Goal: Information Seeking & Learning: Learn about a topic

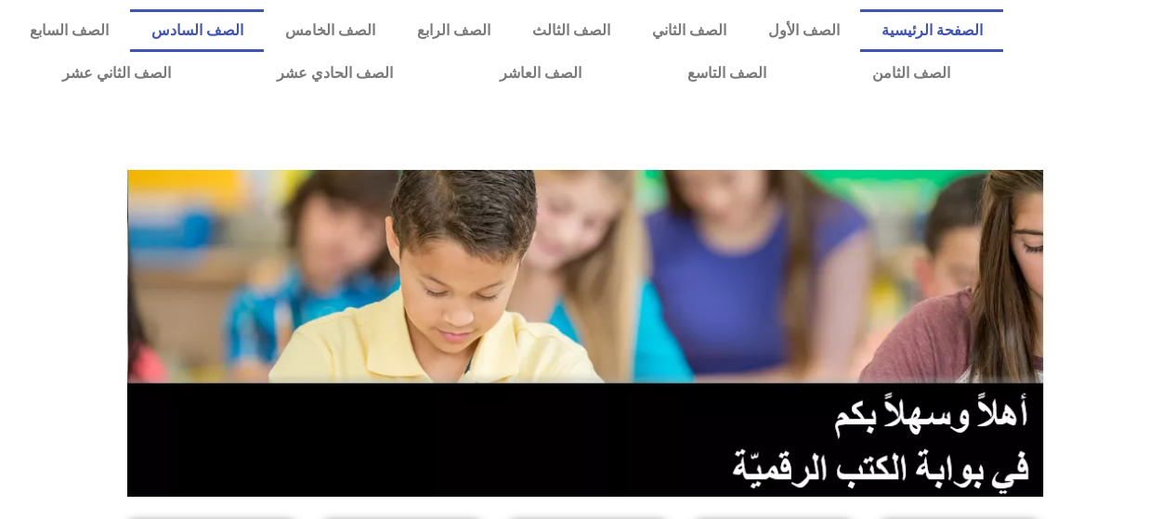
click at [264, 29] on link "الصف السادس" at bounding box center [197, 30] width 134 height 43
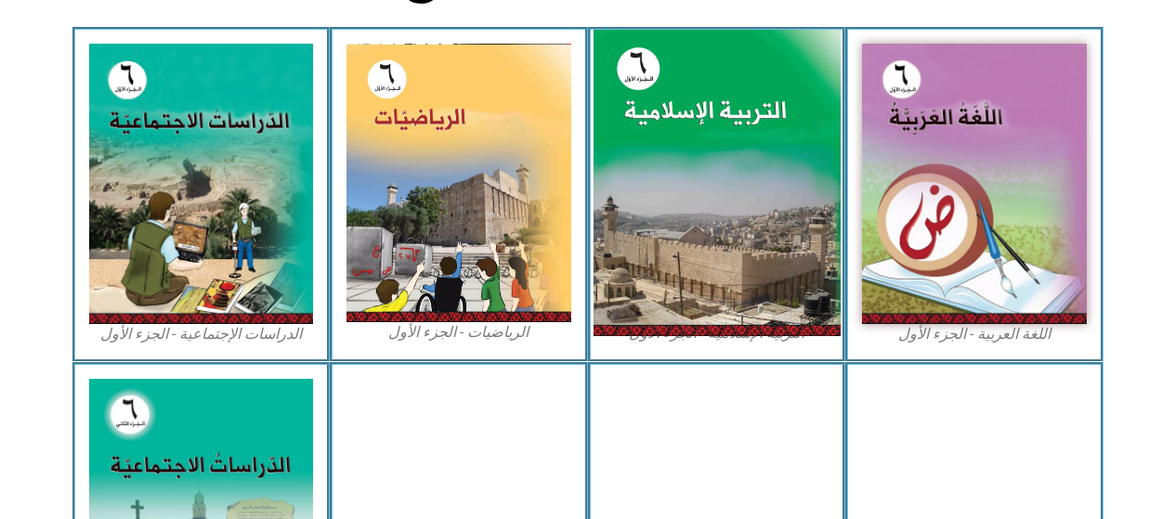
scroll to position [557, 0]
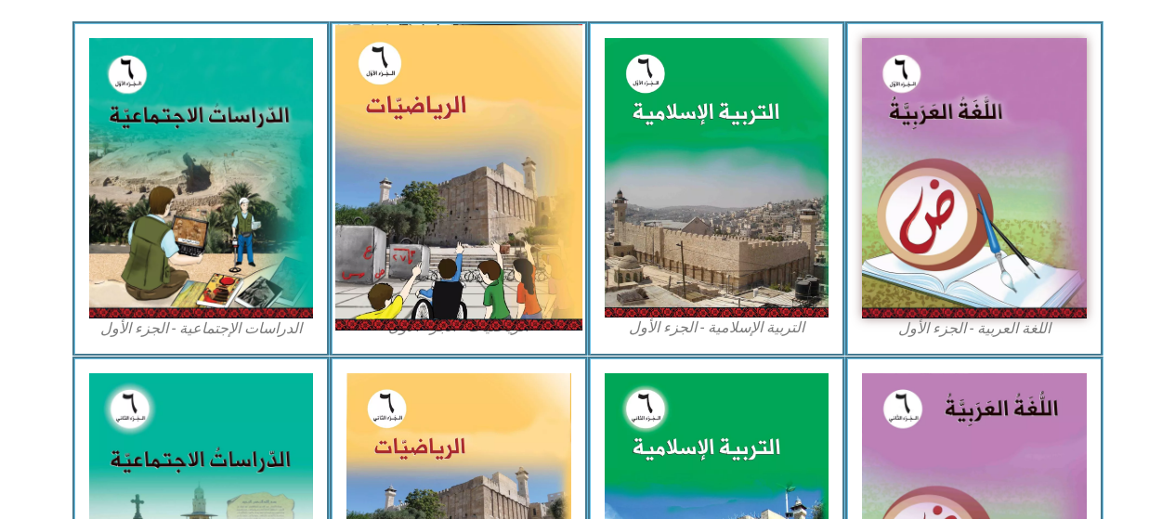
click at [535, 252] on img at bounding box center [458, 177] width 247 height 307
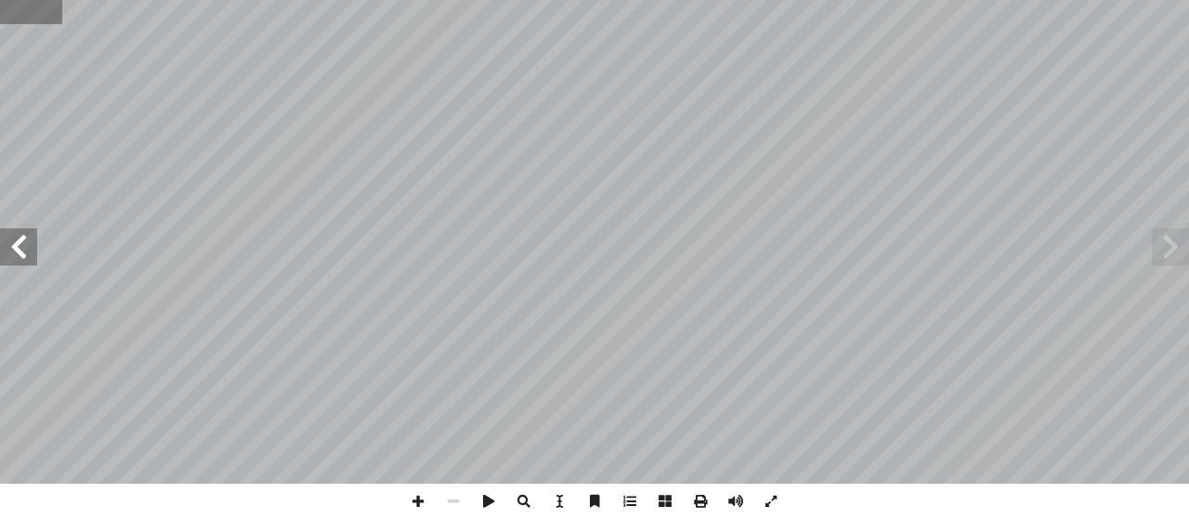
click at [20, 3] on input "text" at bounding box center [30, 12] width 61 height 24
type input "**"
click at [1177, 251] on span at bounding box center [1170, 246] width 37 height 37
click at [1168, 242] on span at bounding box center [1170, 246] width 37 height 37
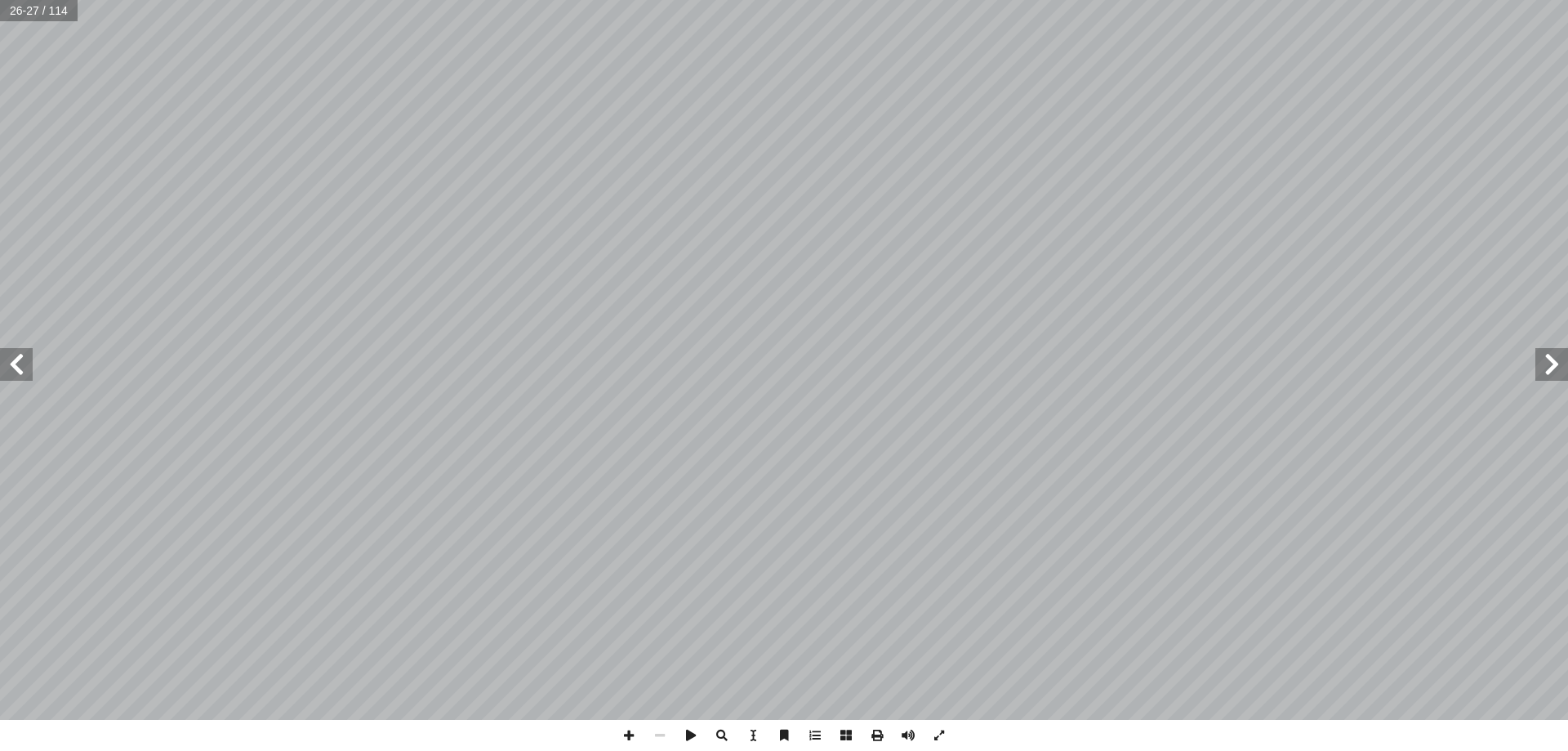
click at [1045, 358] on span at bounding box center [1551, 364] width 33 height 33
click at [1045, 357] on span at bounding box center [1551, 364] width 33 height 33
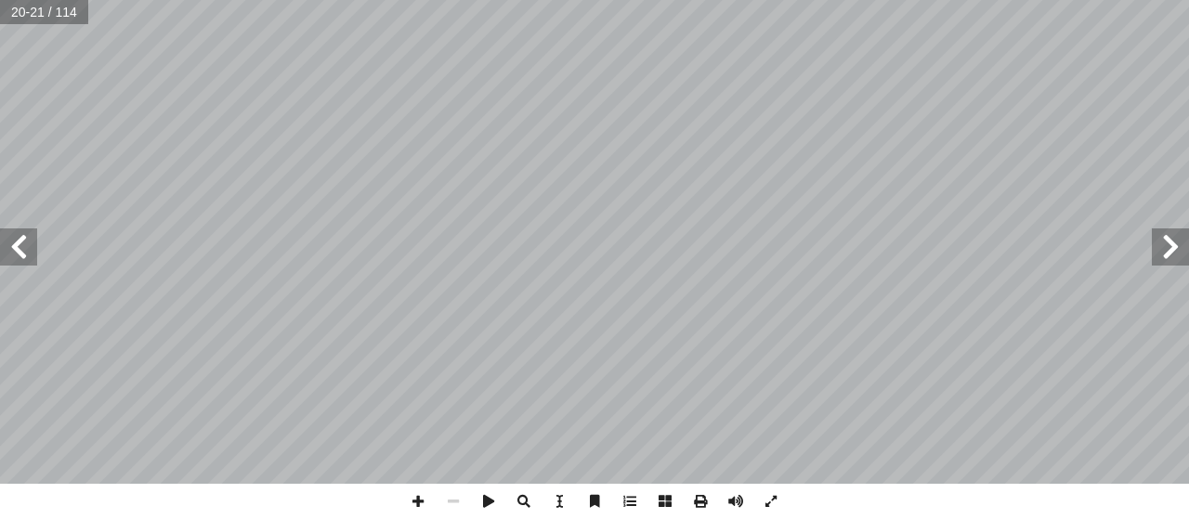
click at [1176, 260] on span at bounding box center [1170, 246] width 37 height 37
click at [1170, 254] on span at bounding box center [1170, 246] width 37 height 37
click at [1162, 246] on span at bounding box center [1170, 246] width 37 height 37
click at [23, 16] on input "text" at bounding box center [43, 12] width 87 height 24
type input "**"
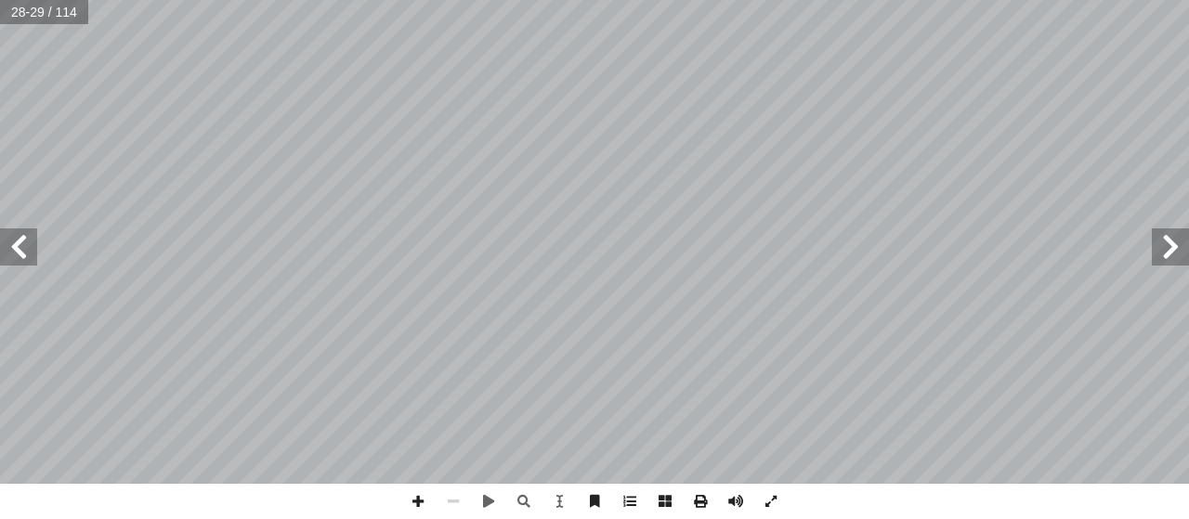
click at [1164, 231] on span at bounding box center [1170, 246] width 37 height 37
click at [430, 508] on span at bounding box center [417, 501] width 35 height 35
click at [440, 507] on span at bounding box center [453, 501] width 35 height 35
click at [452, 499] on span at bounding box center [453, 501] width 35 height 35
